Goal: Find specific page/section: Find specific page/section

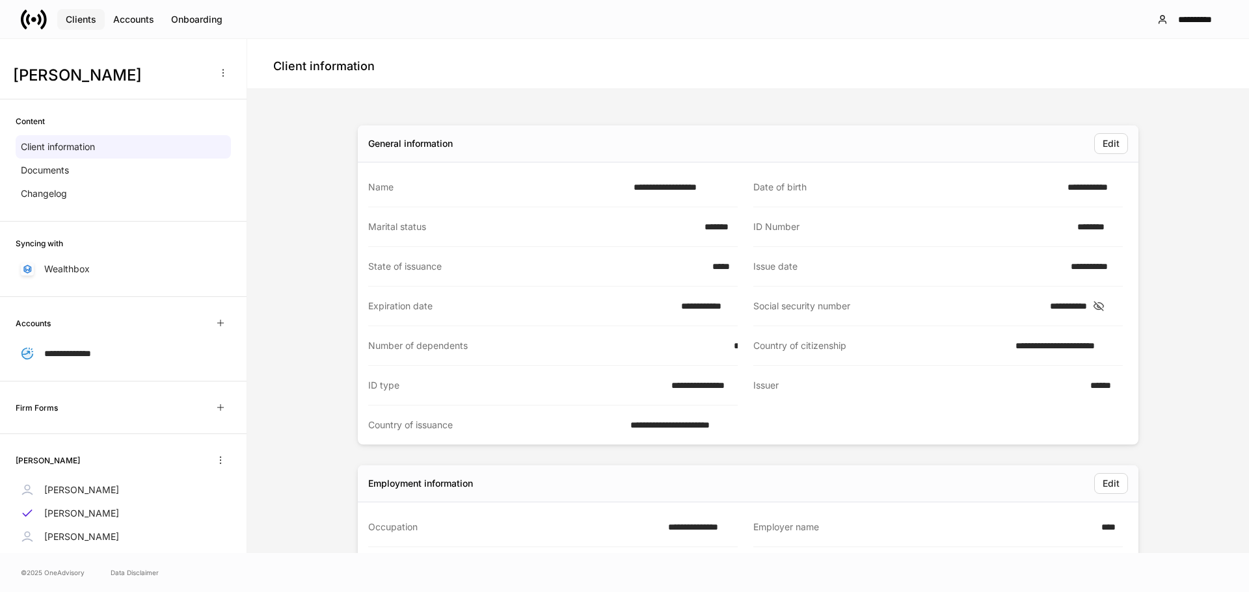
click at [79, 18] on div "Clients" at bounding box center [81, 19] width 31 height 13
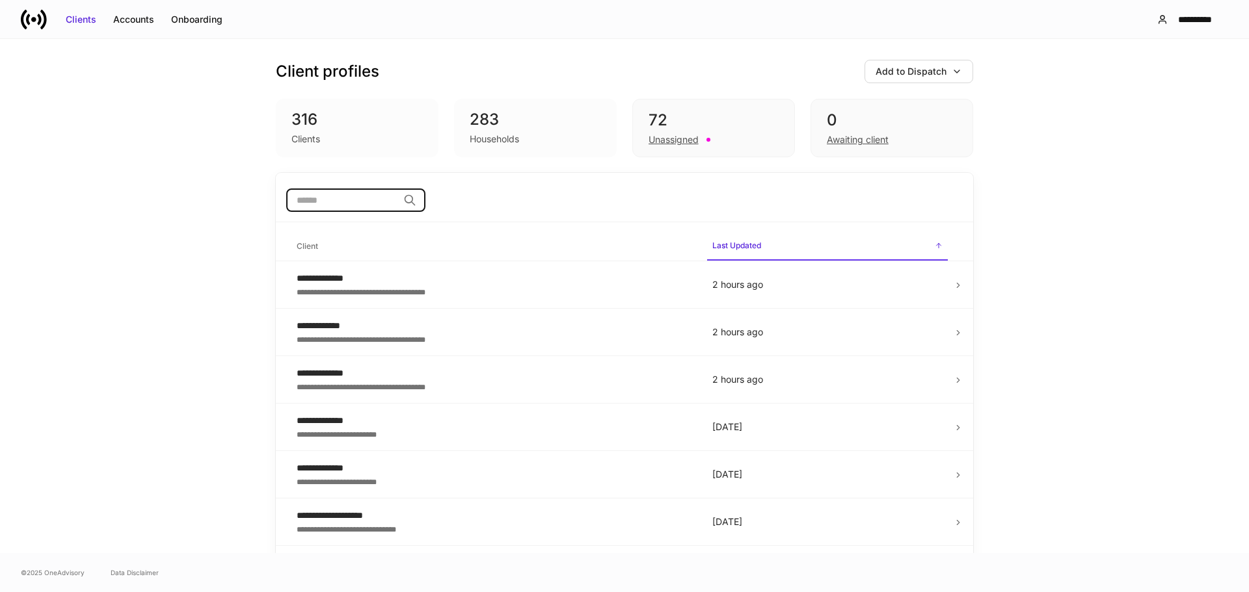
click at [321, 200] on input "search" at bounding box center [342, 200] width 112 height 23
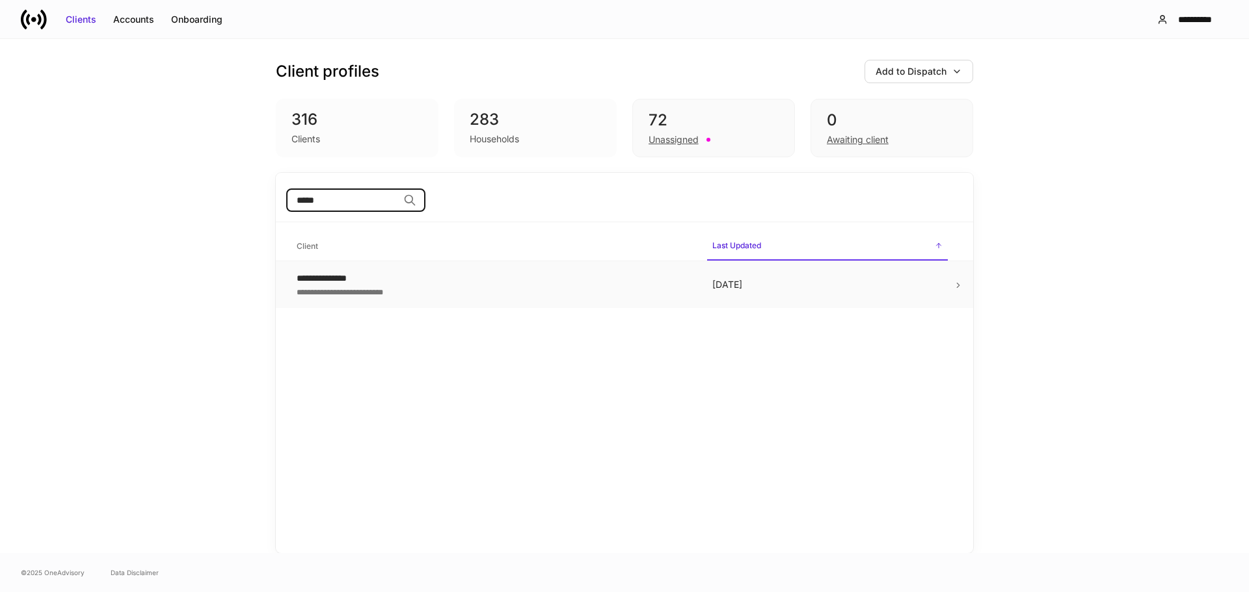
type input "*****"
click at [953, 285] on icon at bounding box center [957, 285] width 9 height 9
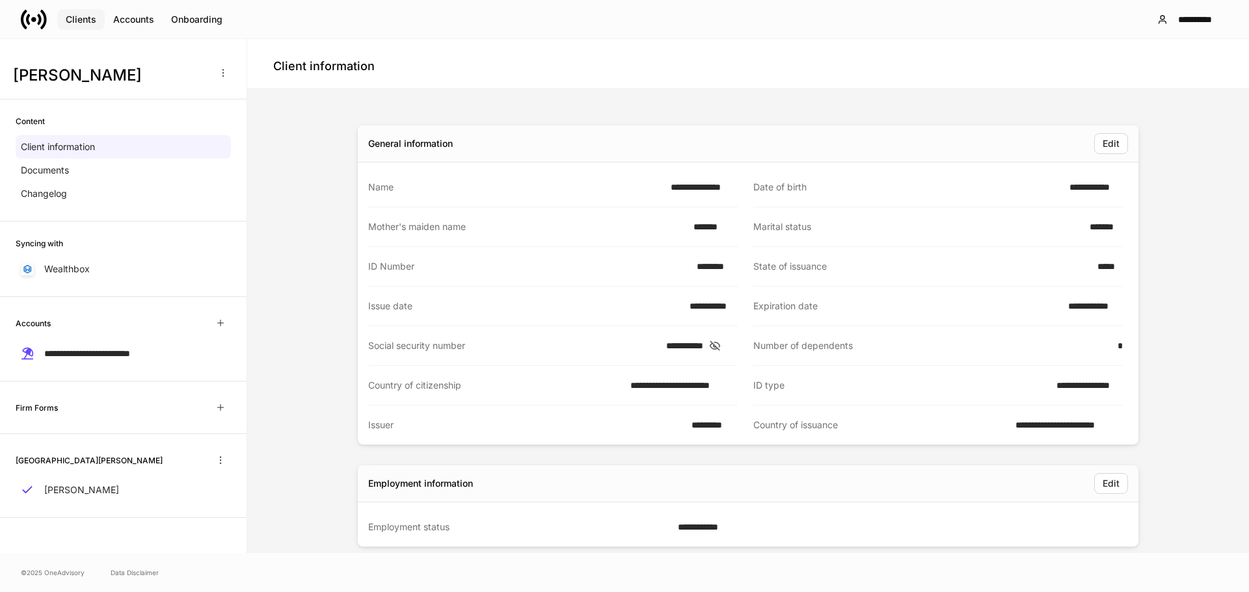
click at [83, 16] on div "Clients" at bounding box center [81, 19] width 31 height 13
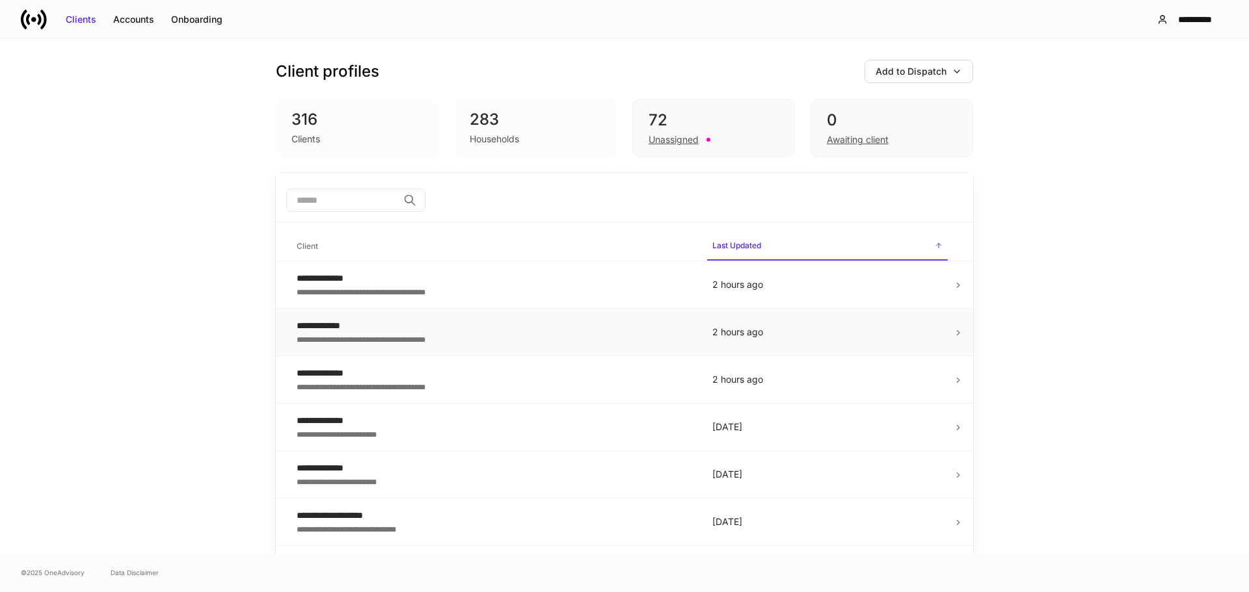
click at [953, 328] on td at bounding box center [963, 332] width 20 height 47
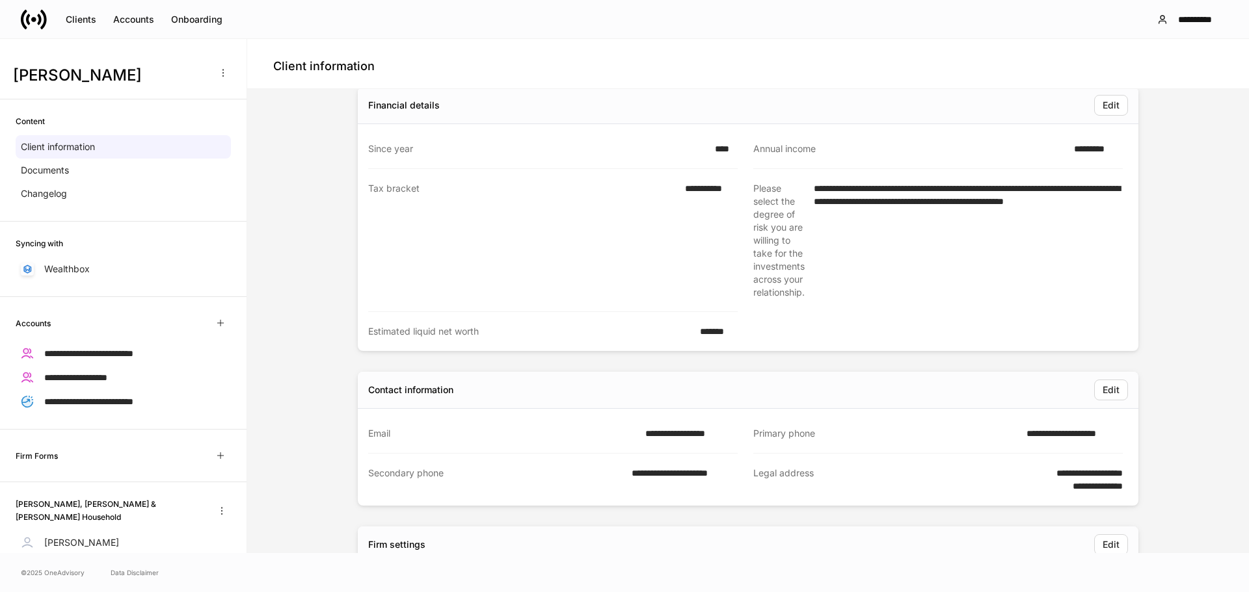
scroll to position [650, 0]
